Goal: Task Accomplishment & Management: Manage account settings

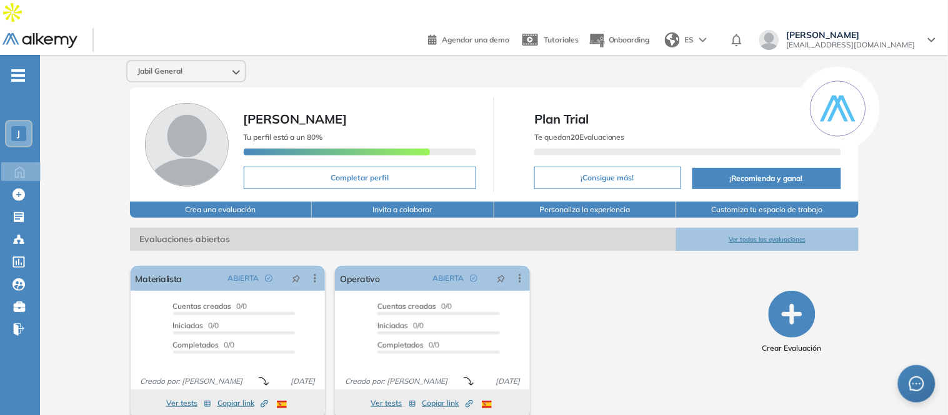
click at [15, 126] on div "J" at bounding box center [18, 133] width 15 height 15
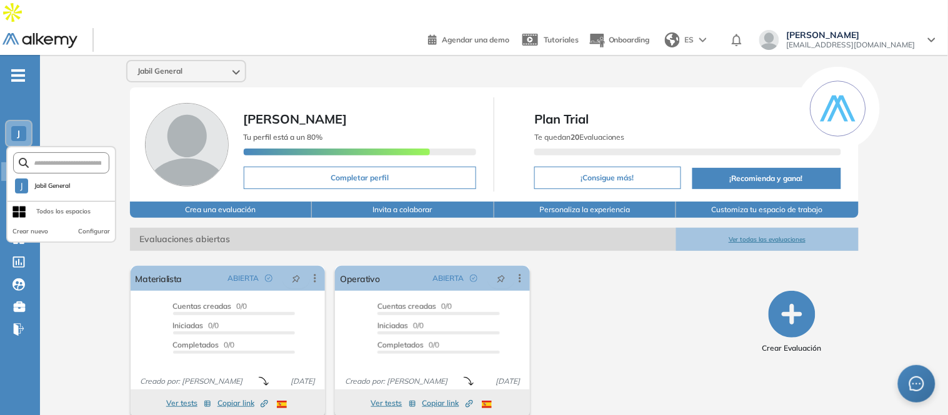
click at [897, 40] on span "blanca_solorio@jabil.com" at bounding box center [851, 45] width 129 height 10
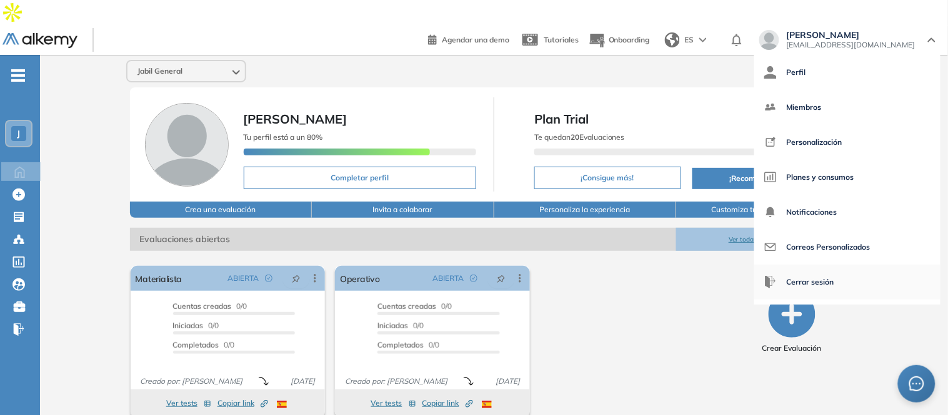
click at [834, 267] on span "Cerrar sesión" at bounding box center [810, 282] width 47 height 30
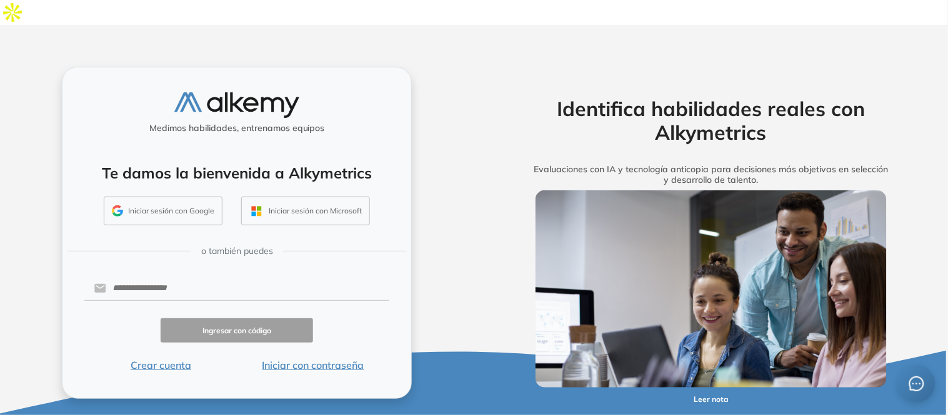
click at [203, 197] on button "Iniciar sesión con Google" at bounding box center [163, 211] width 119 height 29
